Goal: Transaction & Acquisition: Download file/media

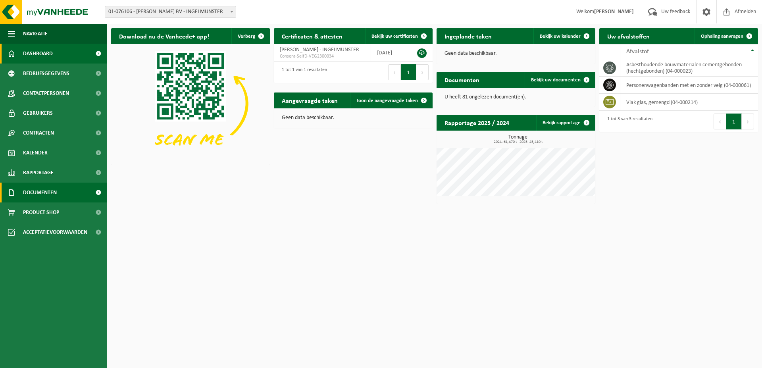
click at [61, 191] on link "Documenten" at bounding box center [53, 193] width 107 height 20
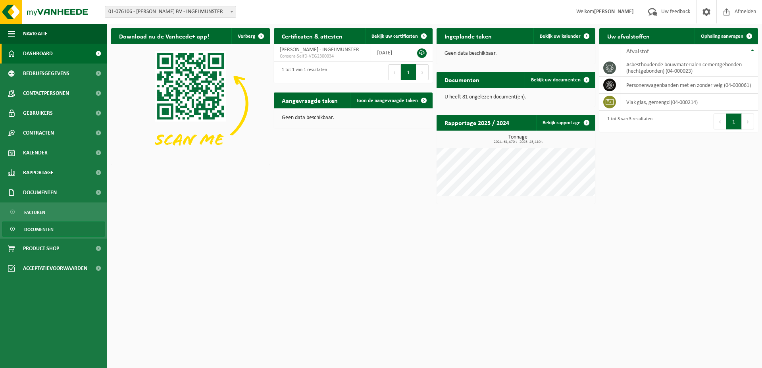
click at [43, 226] on span "Documenten" at bounding box center [38, 229] width 29 height 15
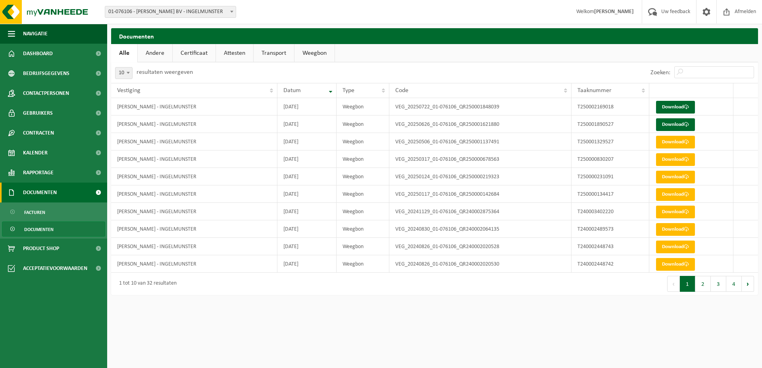
click at [48, 189] on span "Documenten" at bounding box center [40, 193] width 34 height 20
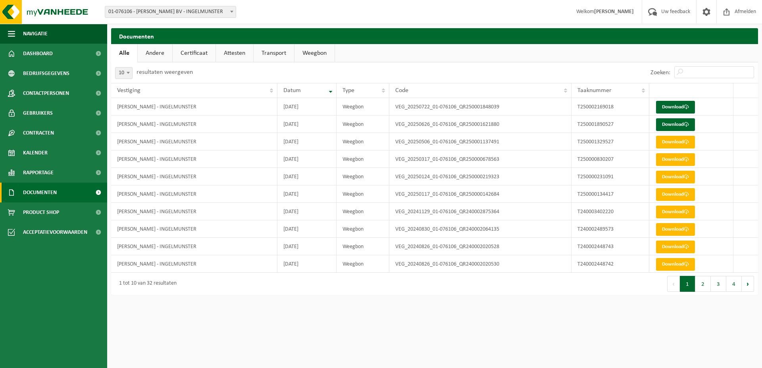
click at [48, 189] on span "Documenten" at bounding box center [40, 193] width 34 height 20
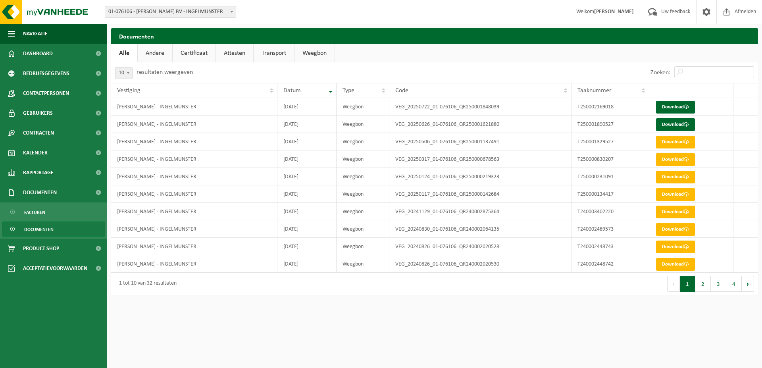
click at [40, 230] on span "Documenten" at bounding box center [38, 229] width 29 height 15
click at [100, 188] on span at bounding box center [98, 193] width 18 height 20
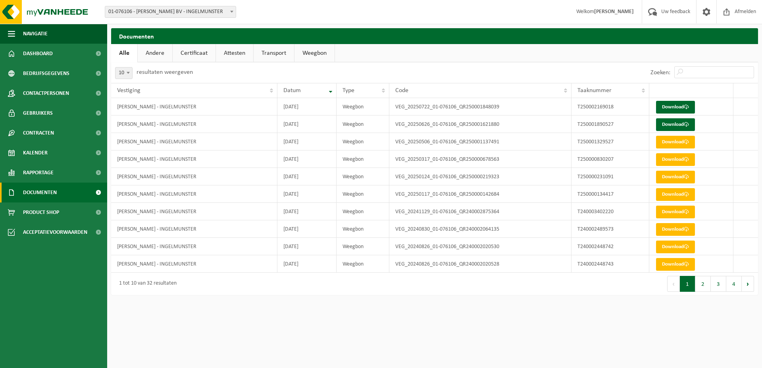
click at [98, 189] on span at bounding box center [98, 193] width 18 height 20
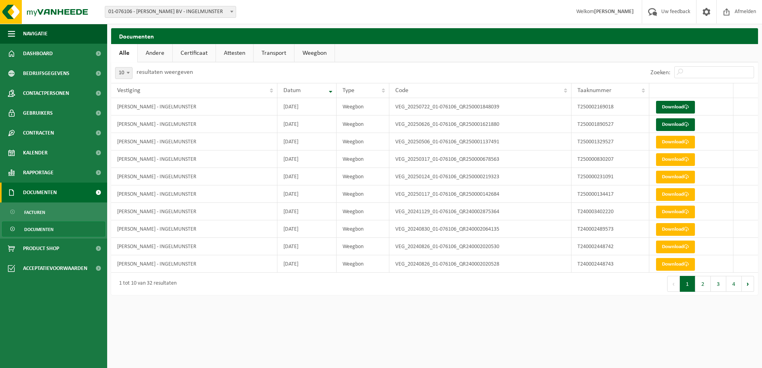
click at [98, 189] on span at bounding box center [98, 193] width 18 height 20
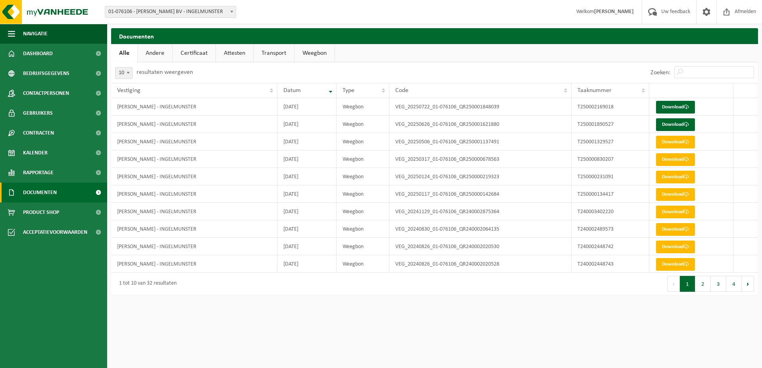
click at [67, 192] on link "Documenten" at bounding box center [53, 193] width 107 height 20
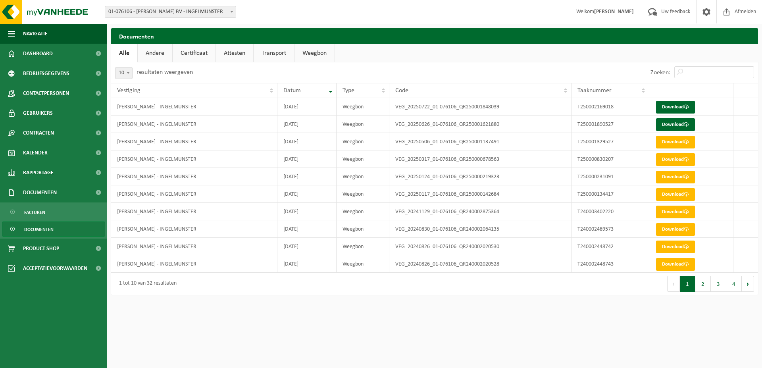
click at [45, 227] on span "Documenten" at bounding box center [38, 229] width 29 height 15
click at [687, 103] on link "Download" at bounding box center [675, 107] width 39 height 13
click at [65, 229] on link "Documenten" at bounding box center [53, 228] width 103 height 15
click at [61, 190] on link "Documenten" at bounding box center [53, 193] width 107 height 20
